Goal: Task Accomplishment & Management: Manage account settings

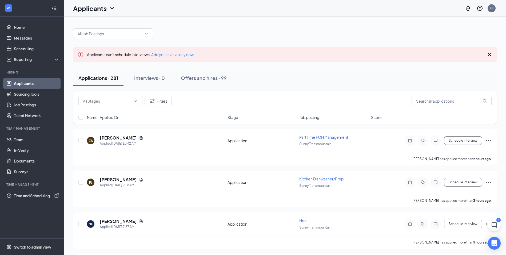
click at [101, 77] on div "Applications · 281" at bounding box center [98, 77] width 40 height 7
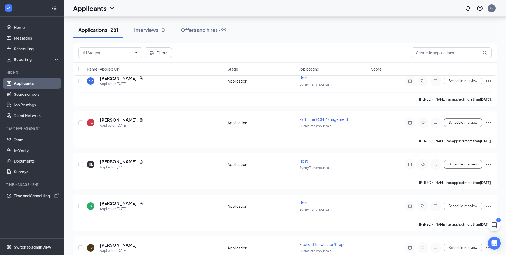
scroll to position [721, 0]
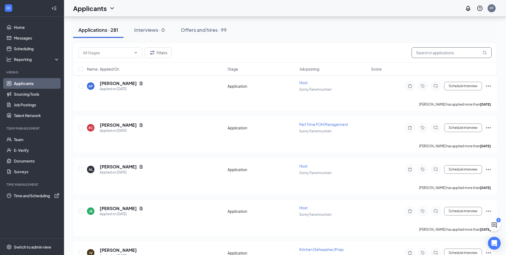
click at [439, 53] on input "text" at bounding box center [452, 52] width 80 height 11
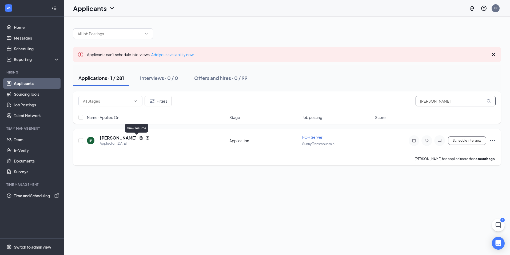
type input "[PERSON_NAME]"
click at [121, 137] on h5 "[PERSON_NAME]" at bounding box center [118, 138] width 37 height 6
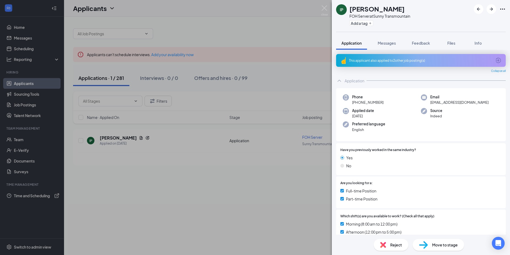
click at [384, 56] on div "This applicant also applied to 2 other job posting(s)" at bounding box center [421, 60] width 170 height 13
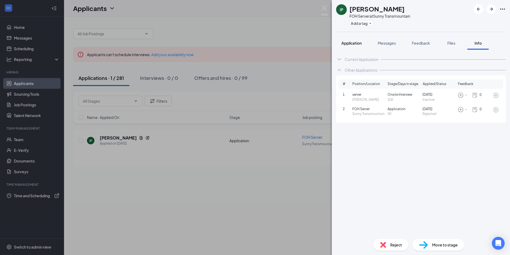
click at [352, 44] on span "Application" at bounding box center [352, 43] width 20 height 5
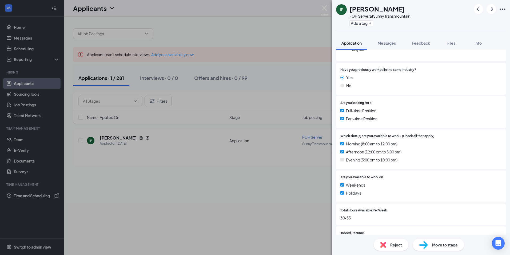
scroll to position [136, 0]
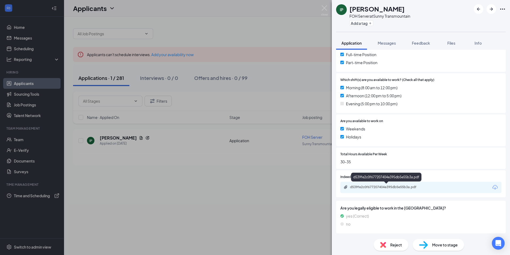
click at [391, 188] on div "d539fe2c0f677207404e395db5e55b3a.pdf" at bounding box center [387, 187] width 75 height 4
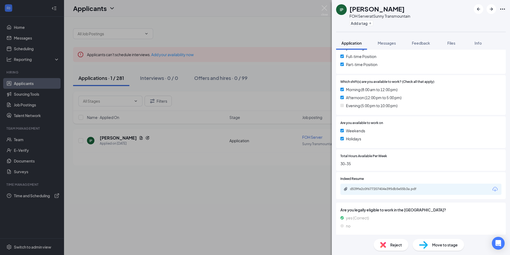
click at [269, 200] on div "IP [PERSON_NAME] FOH Server at Sunny Transmountain Add a tag Application Messag…" at bounding box center [255, 127] width 510 height 255
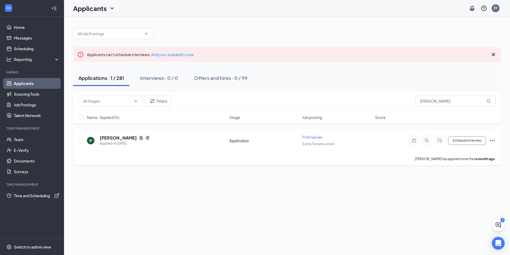
click at [493, 140] on icon "Ellipses" at bounding box center [492, 140] width 5 height 1
click at [457, 18] on li "[PERSON_NAME] as hired" at bounding box center [469, 24] width 54 height 12
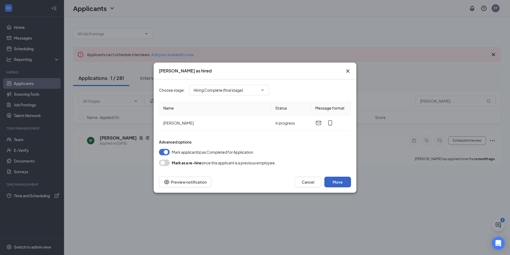
click at [339, 181] on button "Move" at bounding box center [338, 181] width 27 height 11
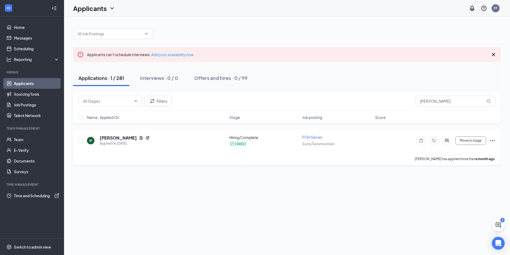
click at [493, 140] on icon "Ellipses" at bounding box center [492, 140] width 5 height 1
click at [346, 189] on div "Applicants can't schedule interviews. Add your availability now Applications · …" at bounding box center [287, 136] width 446 height 238
click at [21, 139] on link "Team" at bounding box center [37, 139] width 46 height 11
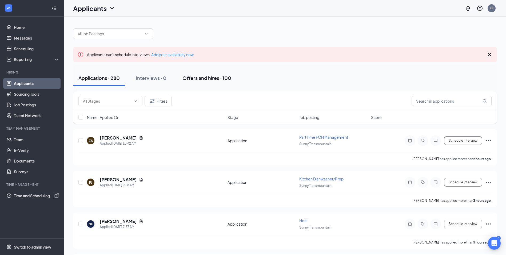
click at [191, 81] on button "Offers and hires · 100" at bounding box center [207, 78] width 60 height 16
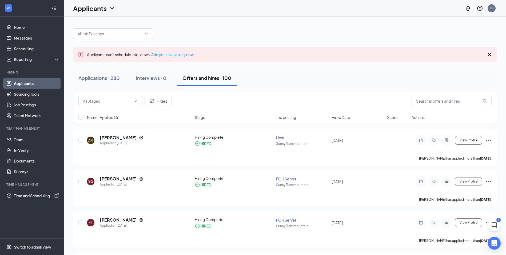
click at [23, 80] on link "Applicants" at bounding box center [37, 83] width 46 height 11
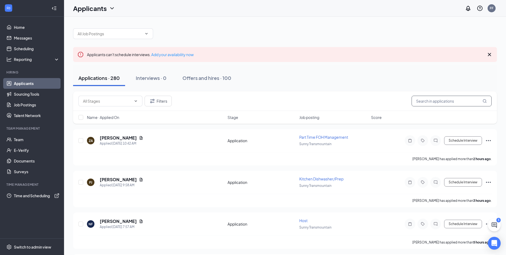
click at [444, 103] on input "text" at bounding box center [452, 101] width 80 height 11
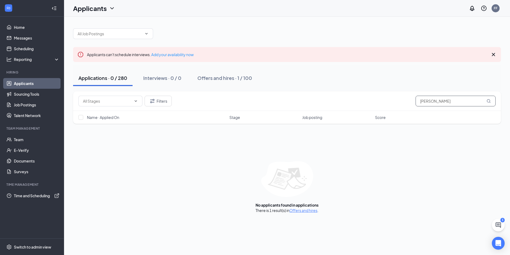
type input "[PERSON_NAME]"
click at [104, 78] on div "Applications · 0 / 280" at bounding box center [102, 77] width 49 height 7
click at [232, 79] on div "Offers and hires · 1 / 100" at bounding box center [225, 77] width 55 height 7
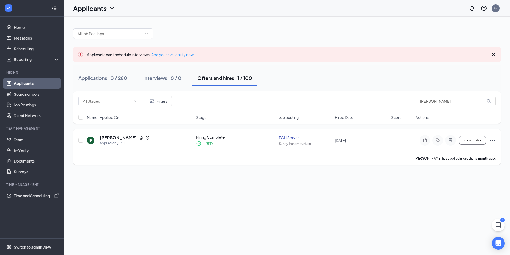
click at [492, 140] on icon "Ellipses" at bounding box center [493, 140] width 6 height 6
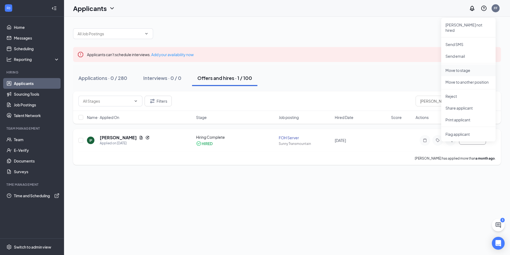
click at [462, 64] on li "Move to stage" at bounding box center [469, 70] width 54 height 12
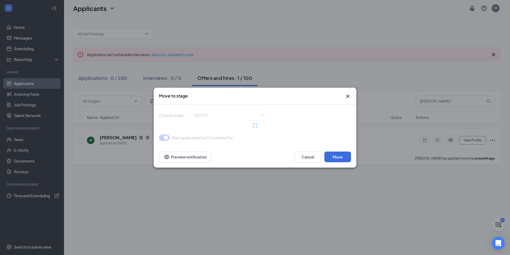
type input "Hiring Complete (current stage)"
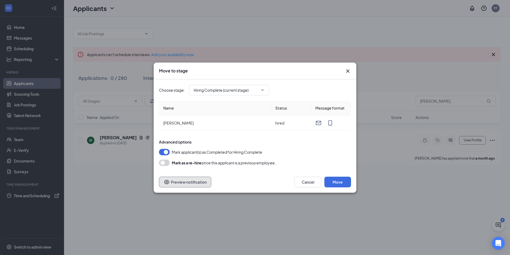
click at [182, 181] on button "Preview notification" at bounding box center [185, 181] width 52 height 11
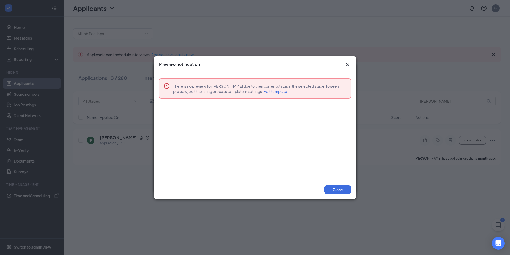
click at [346, 64] on icon "Cross" at bounding box center [348, 64] width 6 height 6
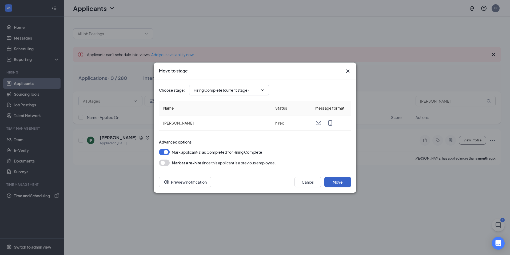
click at [347, 183] on button "Move" at bounding box center [338, 181] width 27 height 11
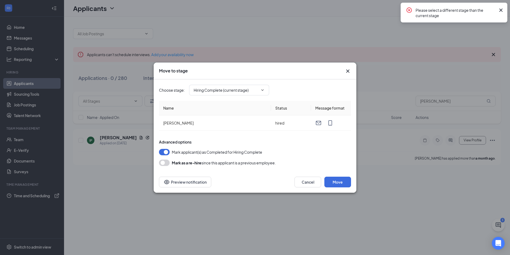
click at [500, 10] on icon "Cross" at bounding box center [501, 10] width 6 height 6
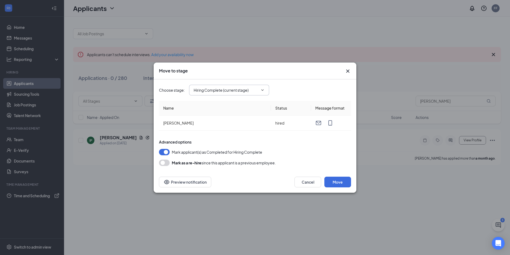
click at [261, 87] on span "Hiring Complete (current stage)" at bounding box center [229, 90] width 80 height 11
click at [263, 90] on icon "ChevronDown" at bounding box center [263, 89] width 2 height 1
click at [345, 46] on div "Move to stage Choose stage : Hiring Complete (current stage) Name Status Messag…" at bounding box center [255, 127] width 510 height 255
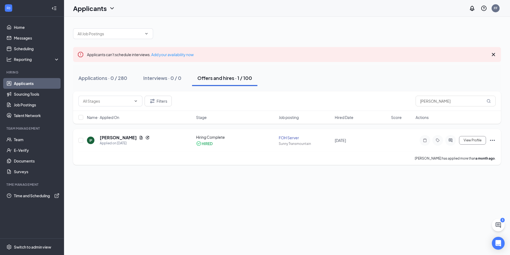
click at [490, 138] on icon "Ellipses" at bounding box center [493, 140] width 6 height 6
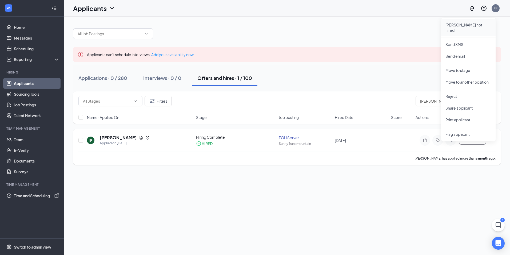
click at [460, 23] on p "[PERSON_NAME] not hired" at bounding box center [469, 27] width 46 height 11
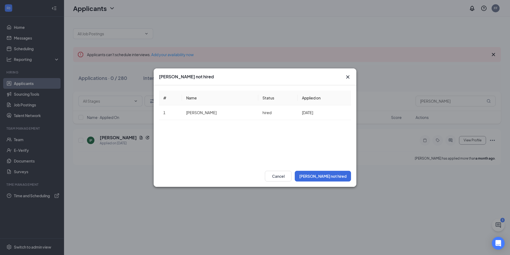
click at [397, 184] on div "Mark not hired # Name Status Applied on 1 ISAAC PERALES hired Sep 16, 2025 Canc…" at bounding box center [255, 127] width 510 height 255
